Goal: Information Seeking & Learning: Learn about a topic

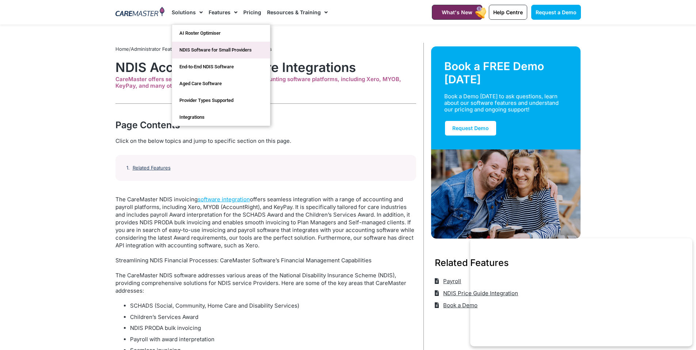
click at [208, 50] on link "NDIS Software for Small Providers" at bounding box center [221, 50] width 98 height 17
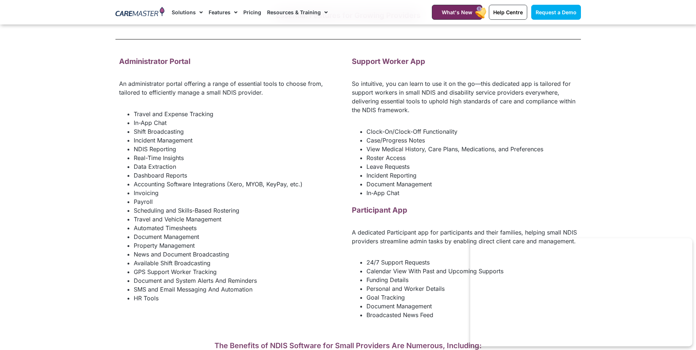
scroll to position [976, 0]
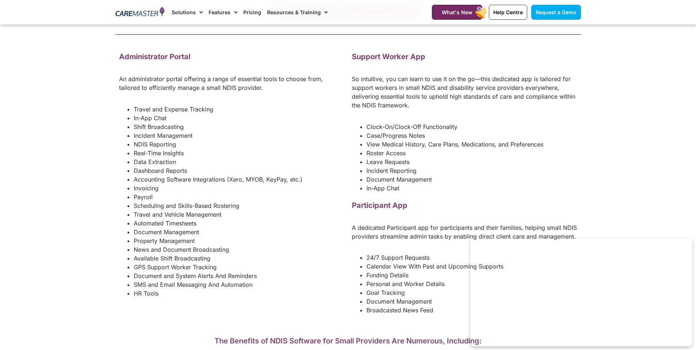
click at [253, 12] on link "Pricing" at bounding box center [252, 12] width 18 height 24
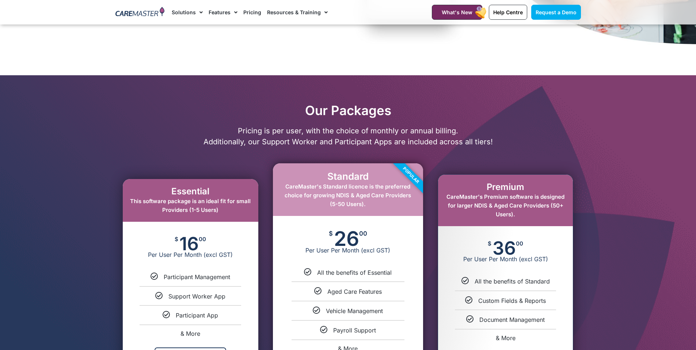
scroll to position [329, 0]
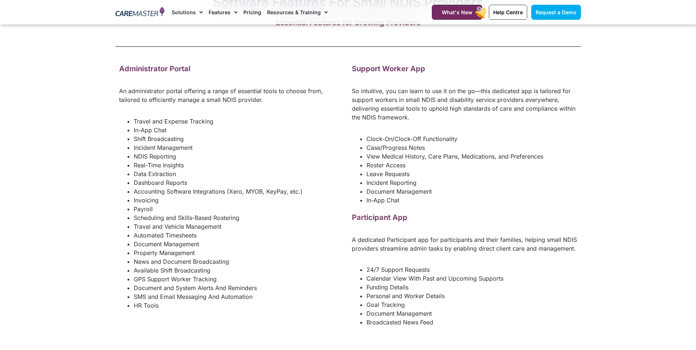
scroll to position [973, 0]
